Goal: Information Seeking & Learning: Learn about a topic

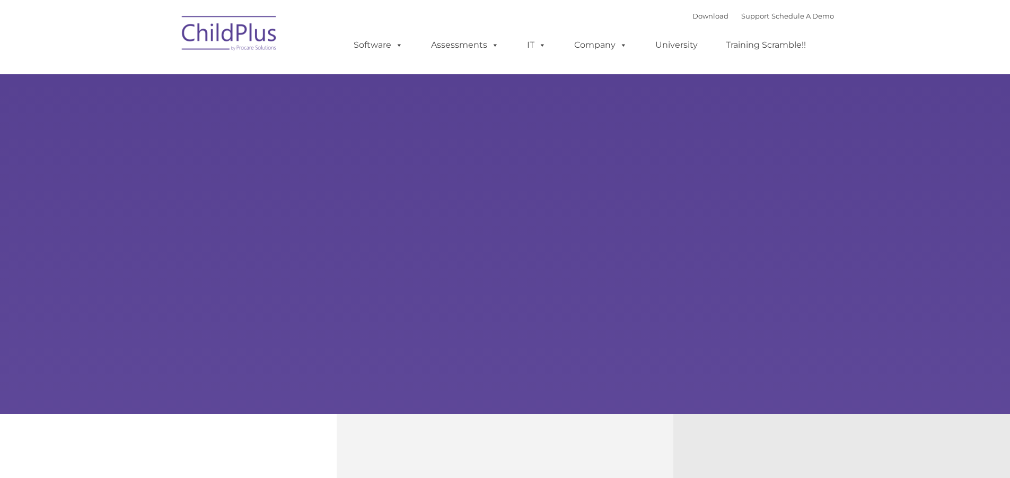
type input ""
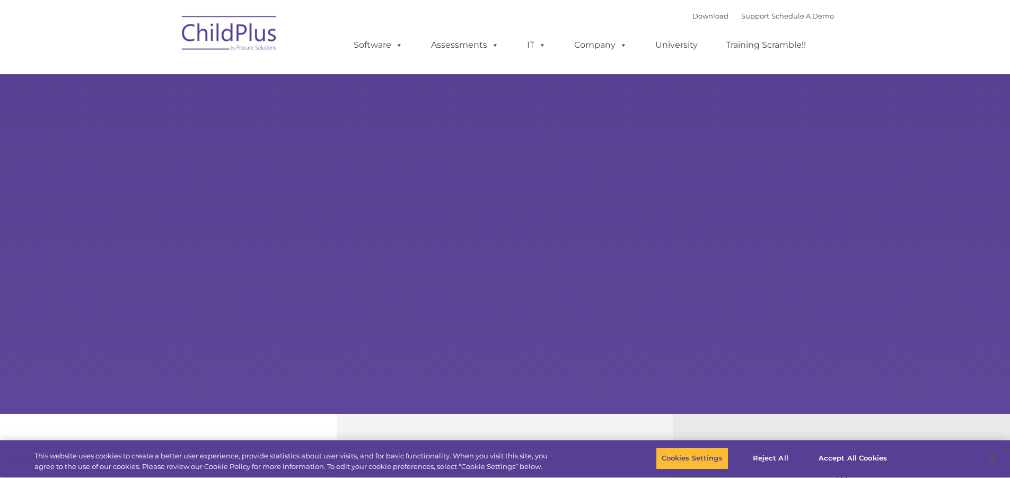
select select "MEDIUM"
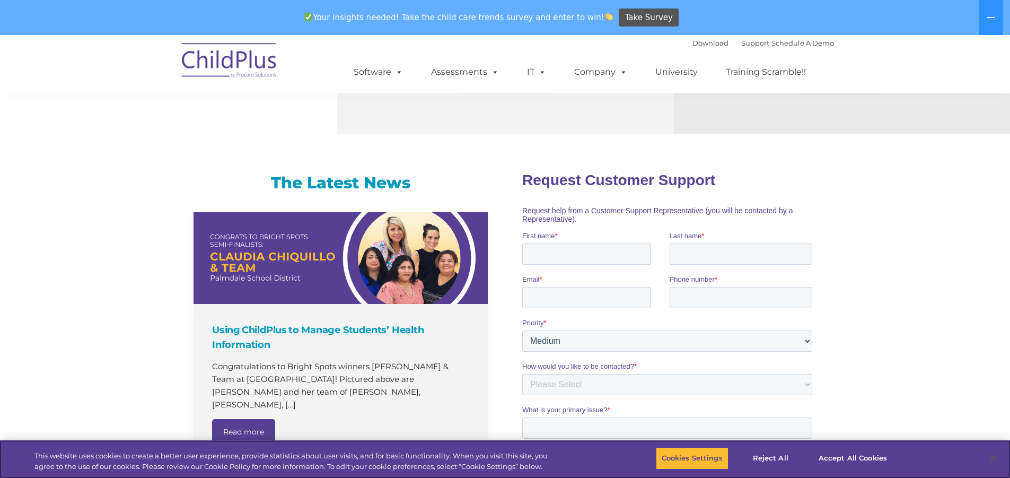
scroll to position [564, 0]
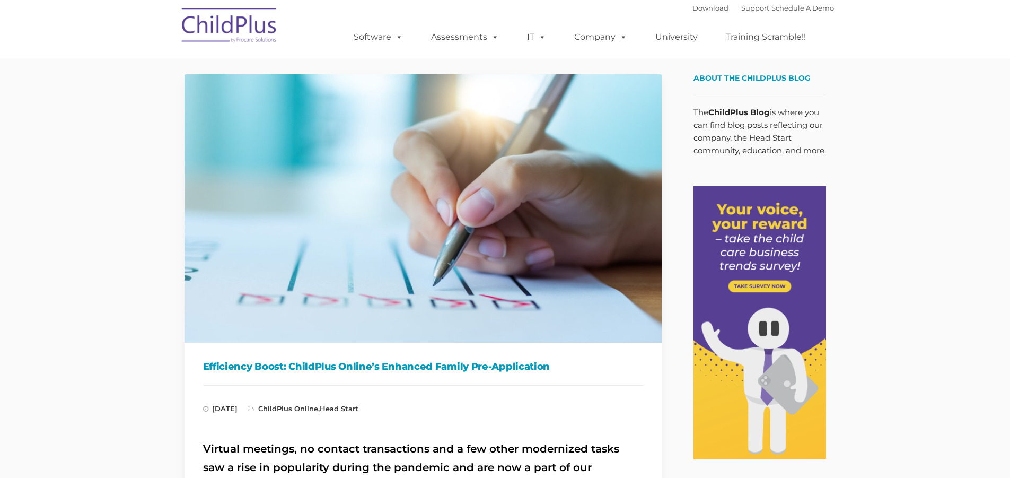
type input ""
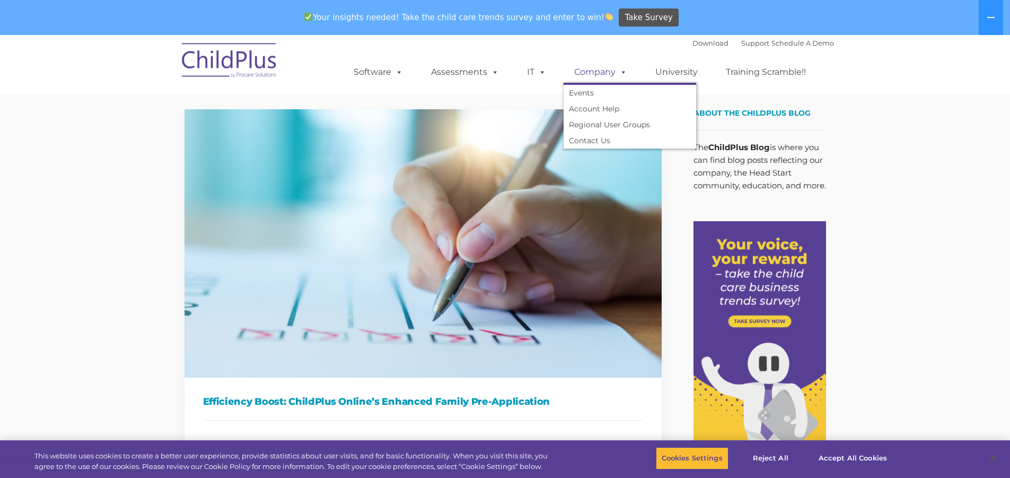
click at [622, 69] on span at bounding box center [622, 72] width 12 height 10
